Goal: Obtain resource: Download file/media

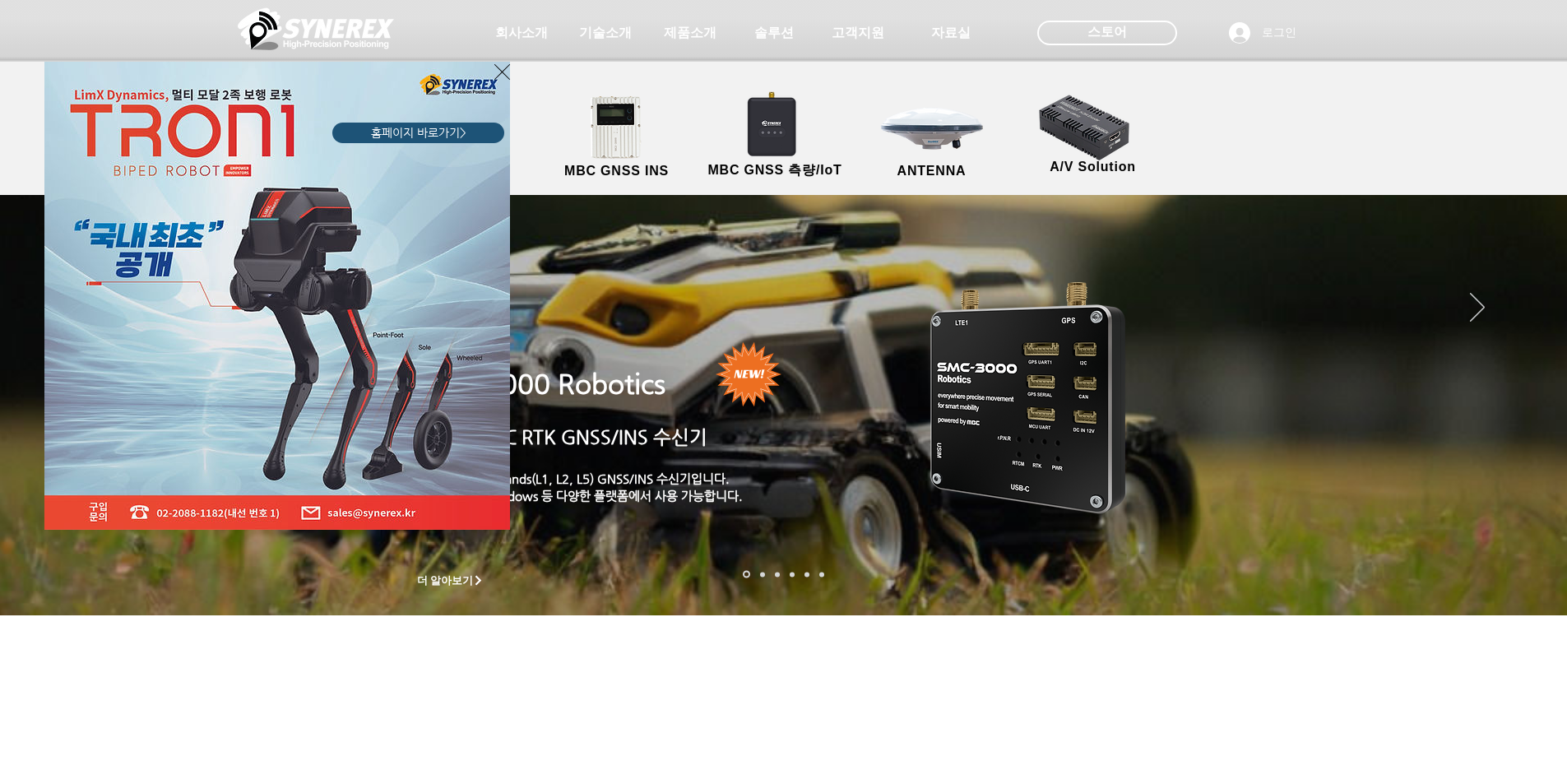
click at [501, 69] on icon "사이트로 돌아가기" at bounding box center [503, 71] width 16 height 21
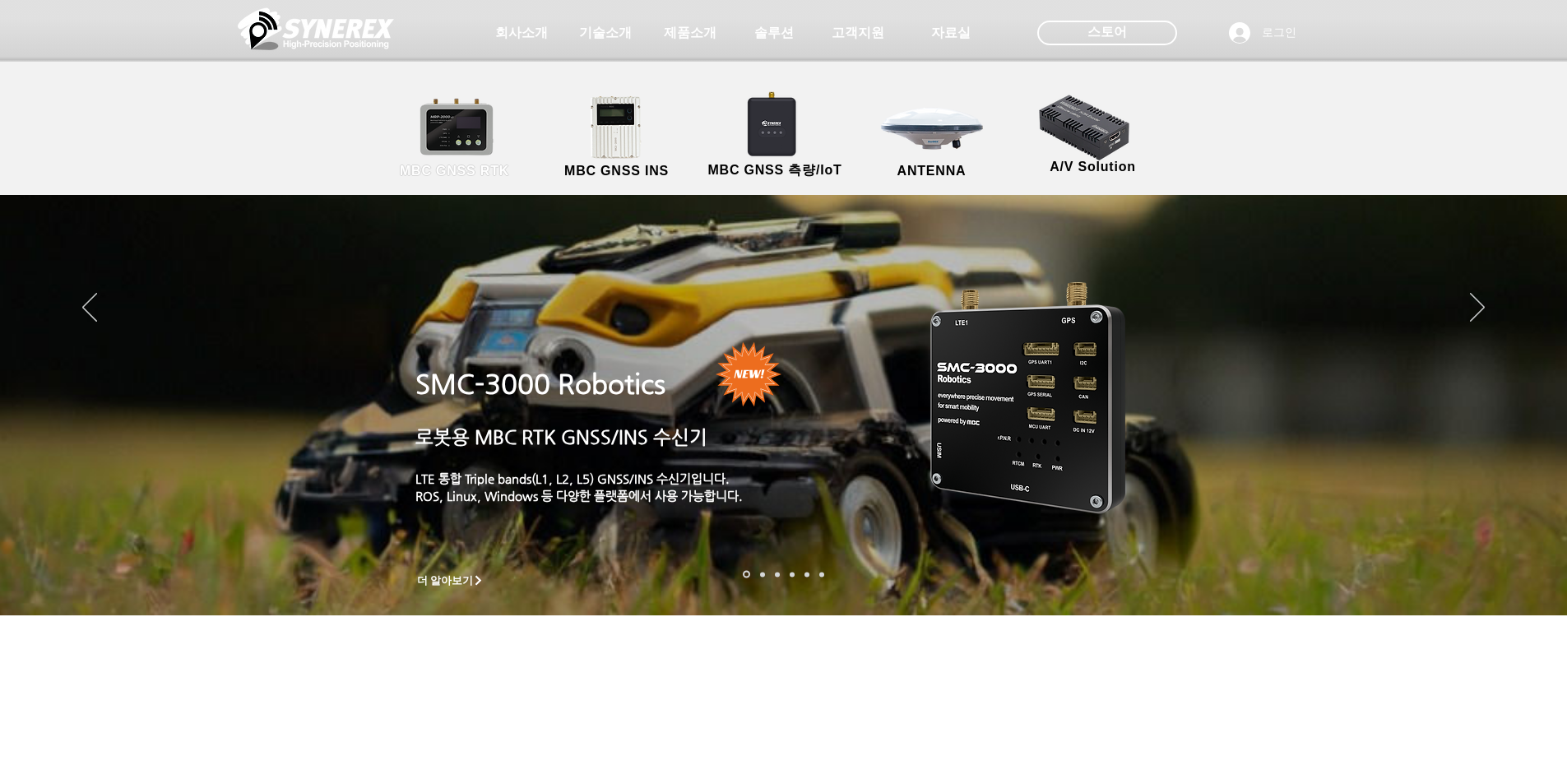
click at [481, 143] on link "MBC GNSS RTK" at bounding box center [455, 137] width 148 height 86
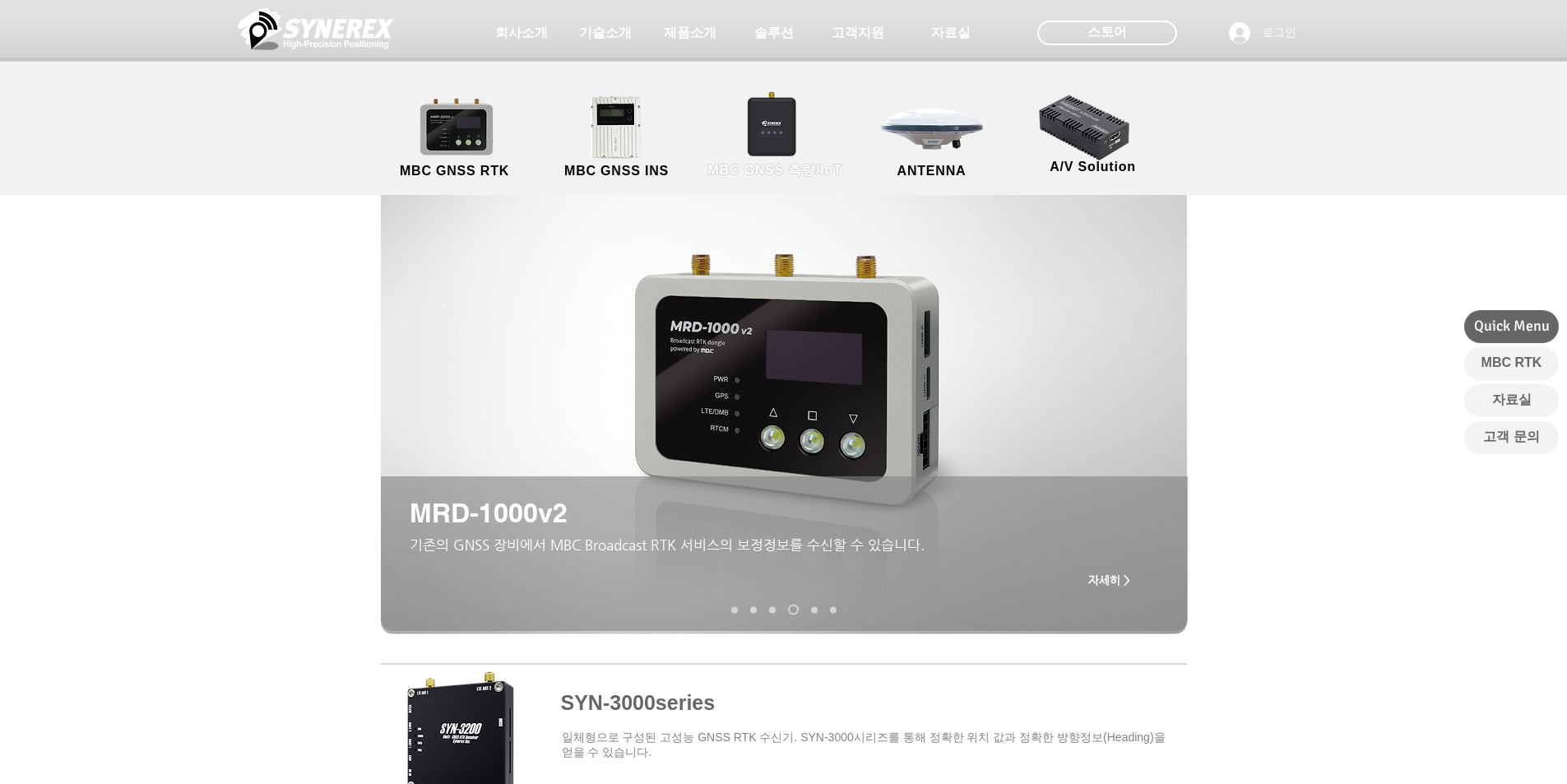
click at [780, 125] on link "MBC GNSS 측량/IoT" at bounding box center [776, 137] width 160 height 86
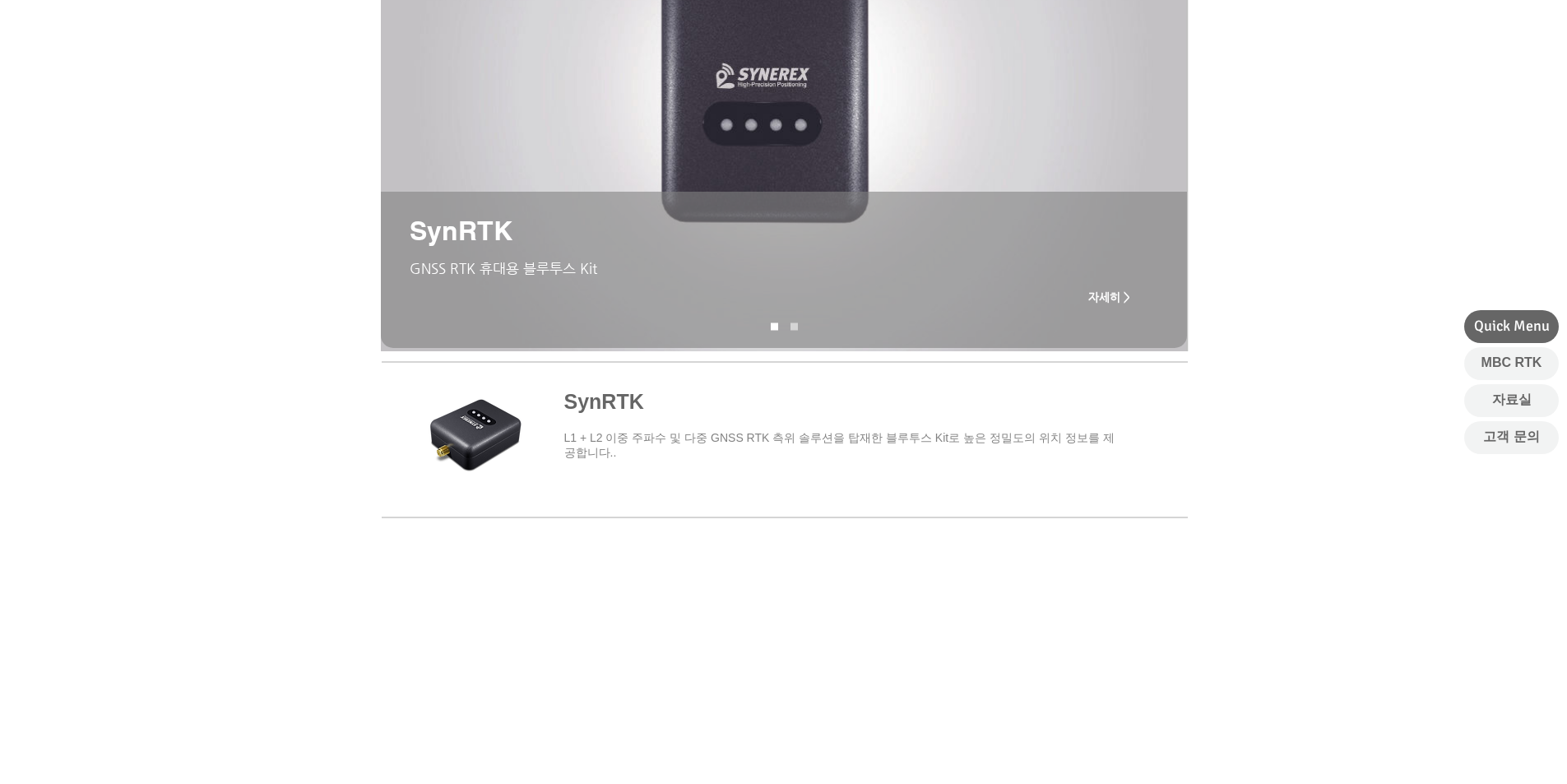
scroll to position [246, 0]
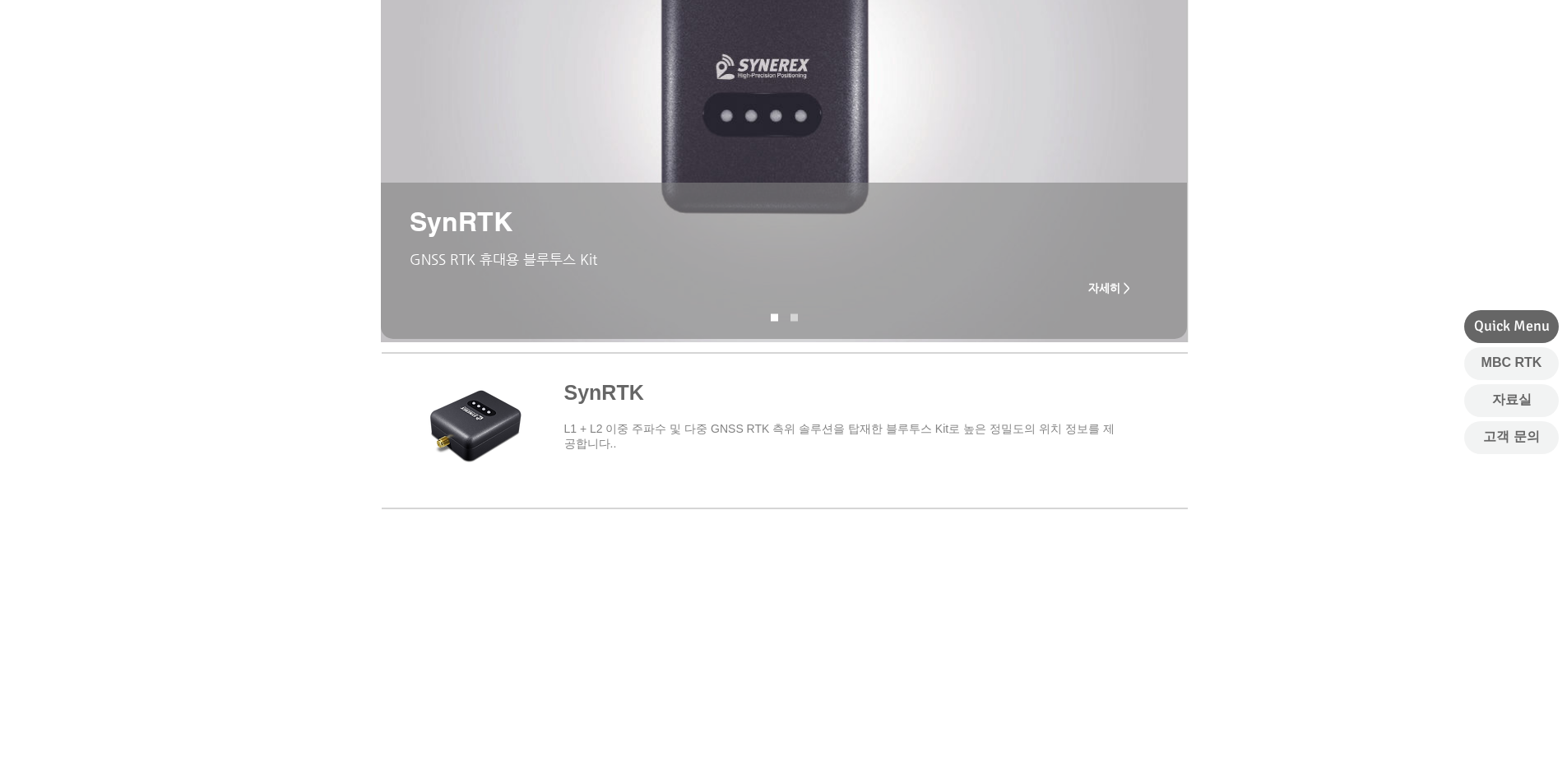
click at [617, 388] on span "main content" at bounding box center [784, 427] width 806 height 153
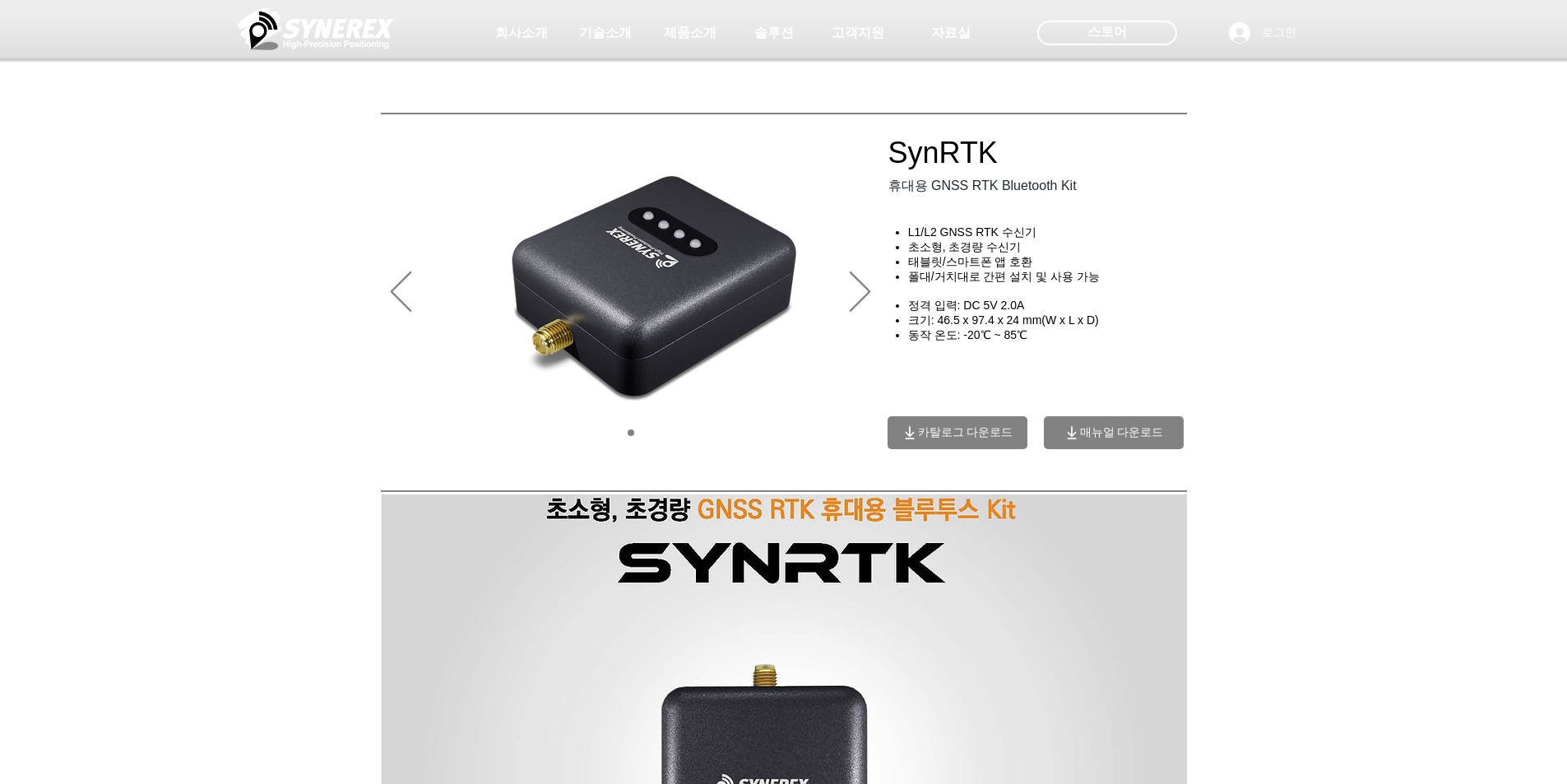
click at [956, 434] on span "카탈로그 다운로드" at bounding box center [966, 432] width 95 height 15
click at [273, 434] on div "main content" at bounding box center [784, 362] width 1567 height 221
click at [658, 432] on img "슬라이드쇼" at bounding box center [631, 293] width 501 height 329
click at [728, 424] on img "슬라이드쇼" at bounding box center [631, 293] width 501 height 329
click at [794, 418] on img "슬라이드쇼" at bounding box center [631, 293] width 501 height 329
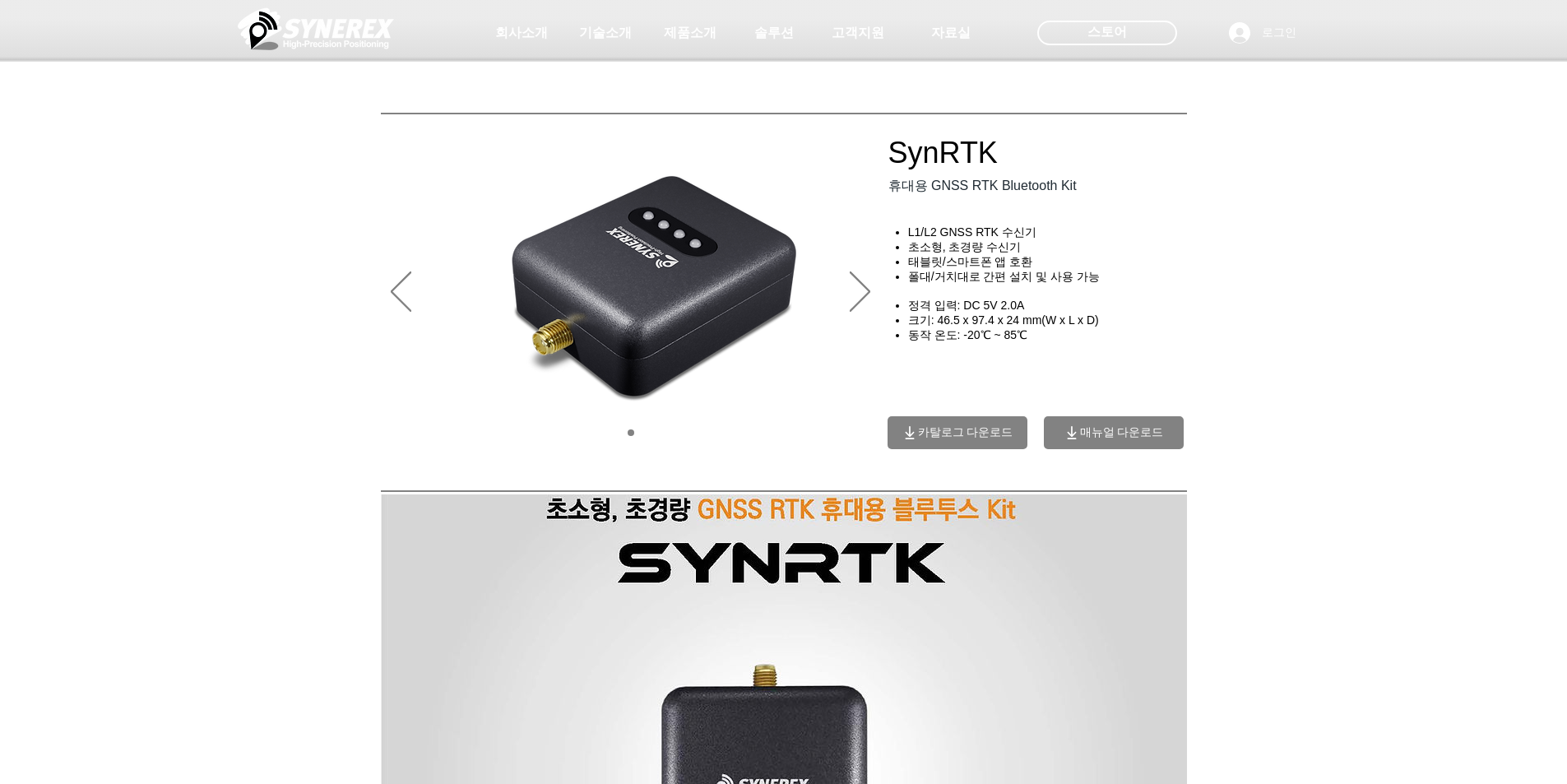
click at [806, 436] on img "슬라이드쇼" at bounding box center [631, 293] width 501 height 329
drag, startPoint x: 1429, startPoint y: 229, endPoint x: 1423, endPoint y: 218, distance: 12.5
click at [1423, 218] on div at bounding box center [784, 122] width 1567 height 243
click at [193, 348] on div "main content" at bounding box center [784, 362] width 1567 height 221
click at [1518, 387] on div "main content" at bounding box center [784, 362] width 1567 height 221
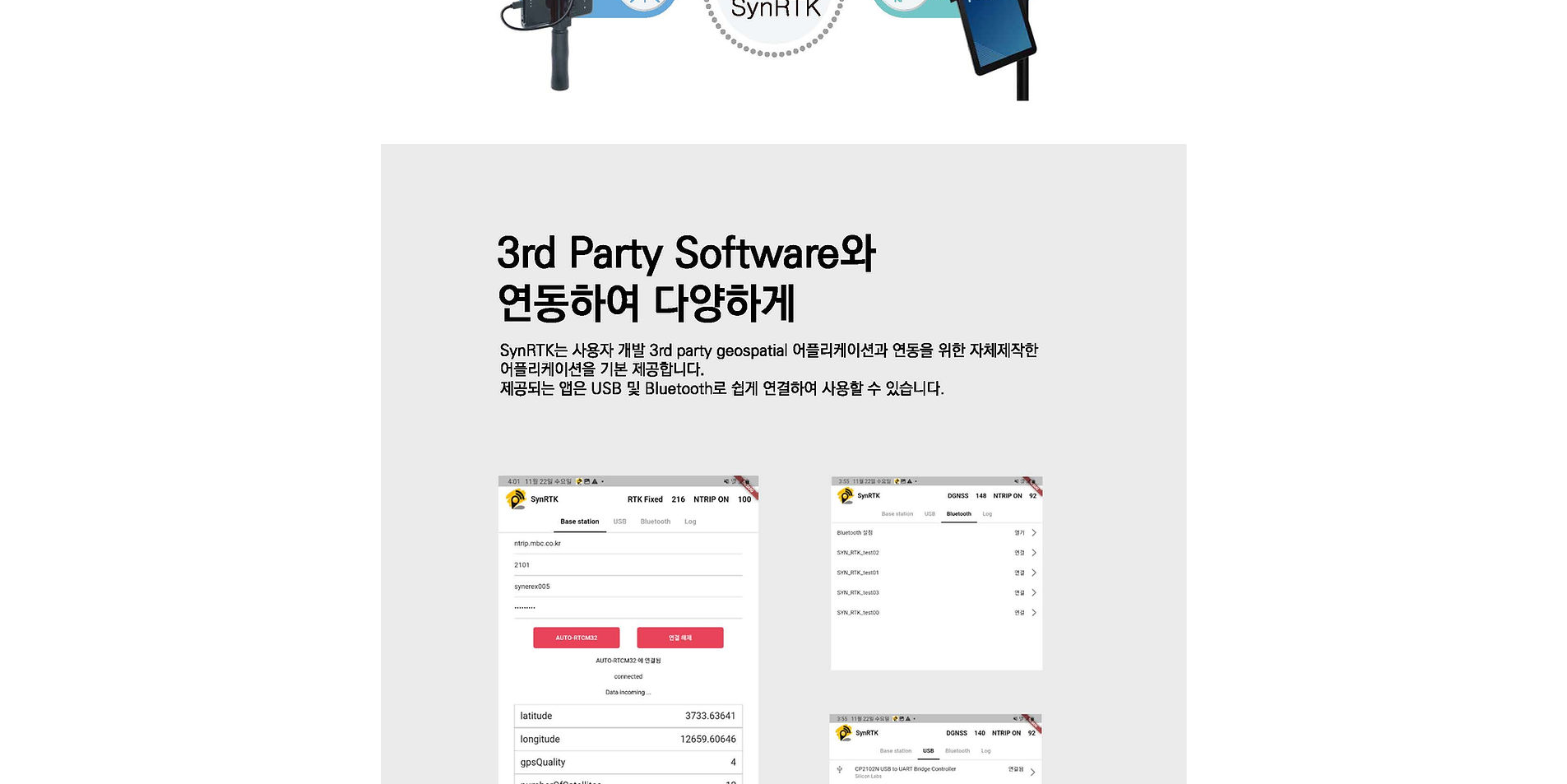
scroll to position [2549, 0]
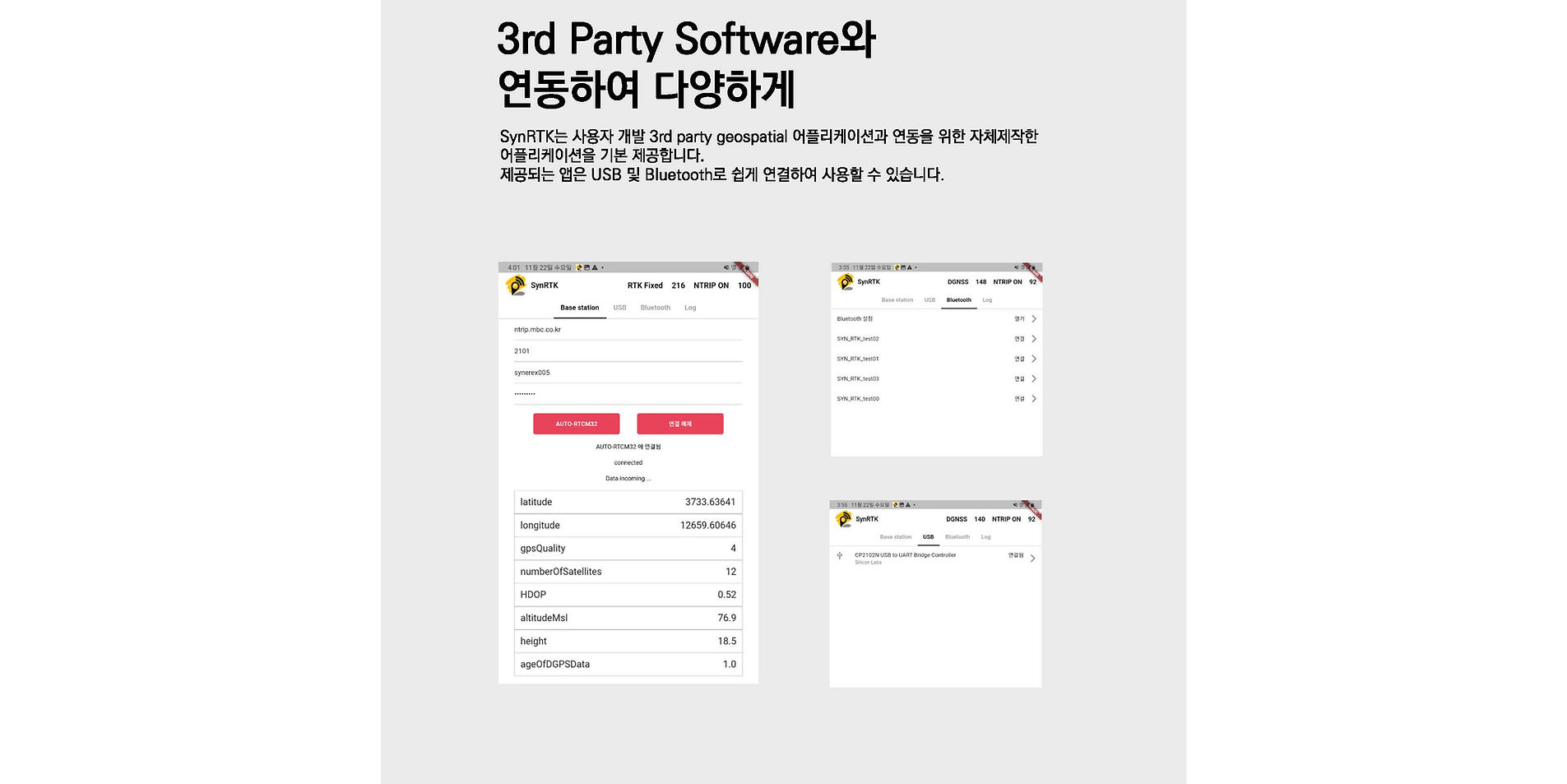
click at [1325, 317] on div at bounding box center [784, 305] width 1567 height 4763
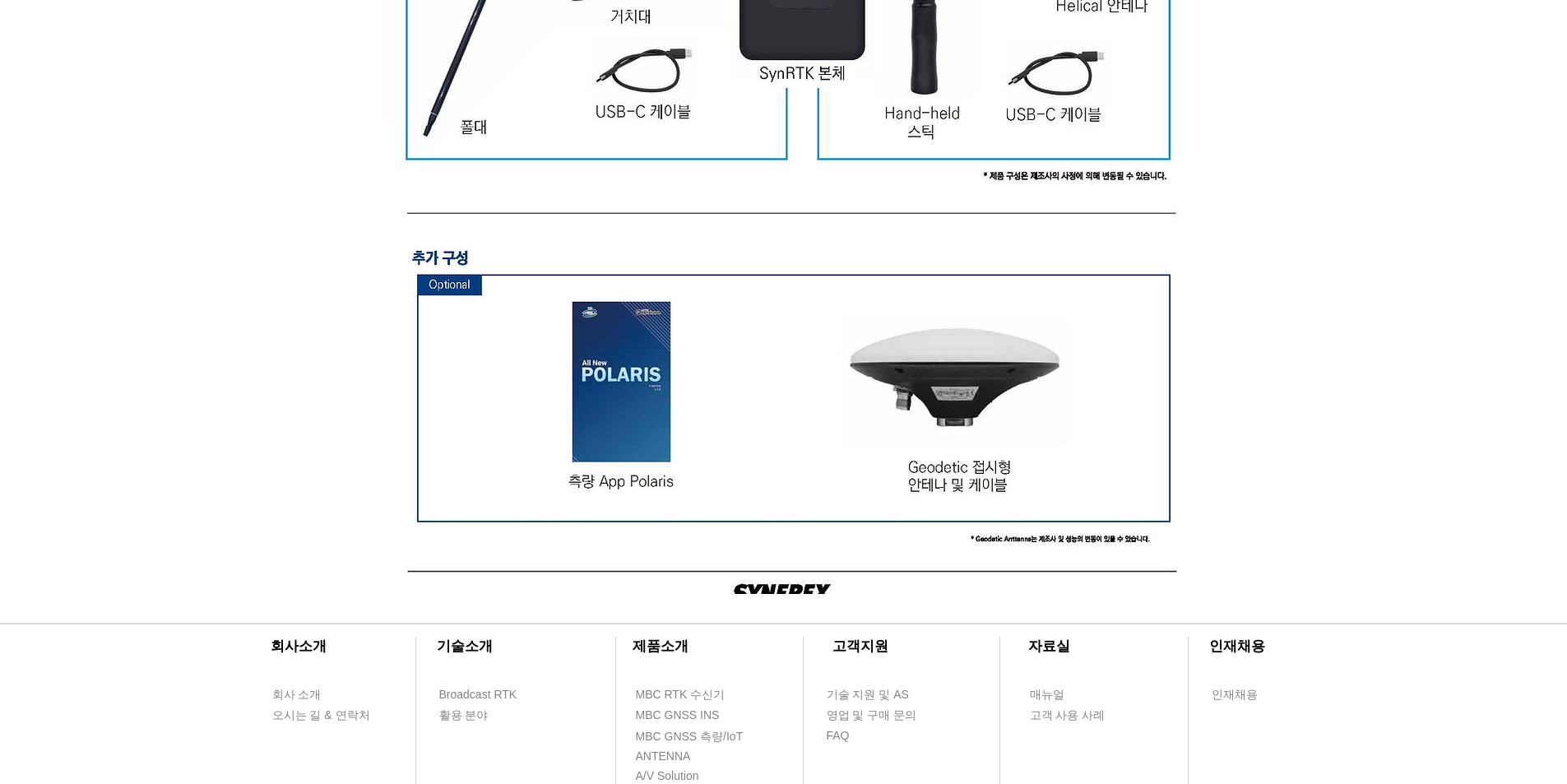
scroll to position [4887, 0]
